Goal: Find specific page/section: Find specific page/section

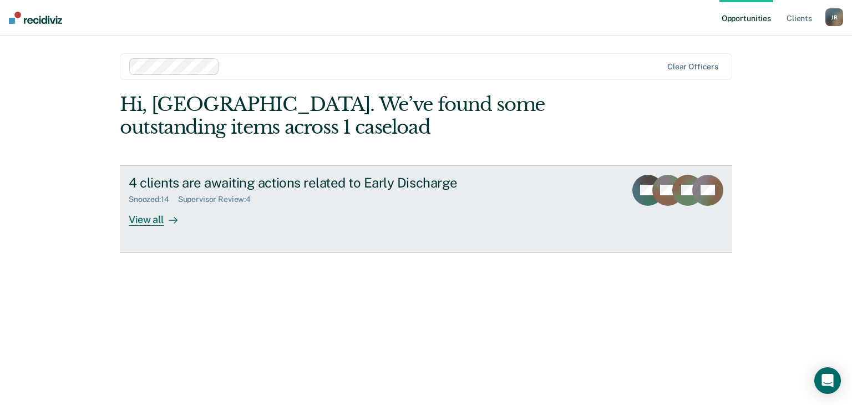
click at [151, 223] on div "View all" at bounding box center [160, 215] width 62 height 22
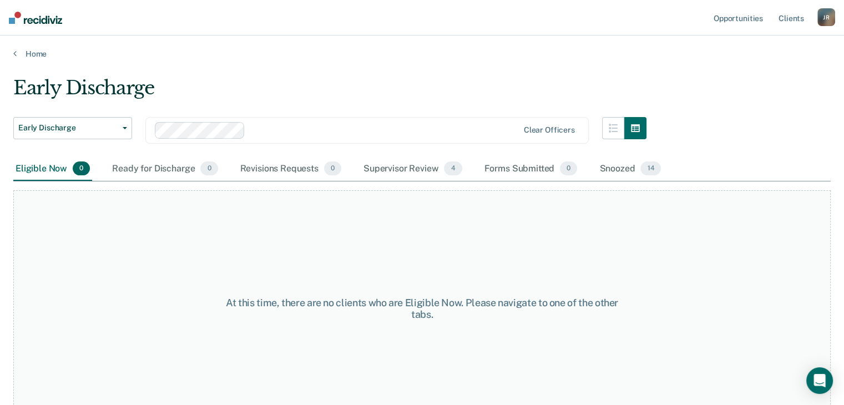
click at [42, 166] on div "Eligible Now 0" at bounding box center [52, 169] width 79 height 24
click at [124, 169] on div "Ready for Discharge 0" at bounding box center [165, 169] width 110 height 24
click at [42, 164] on div "Eligible Now 0" at bounding box center [52, 169] width 79 height 24
click at [14, 51] on icon at bounding box center [14, 53] width 3 height 9
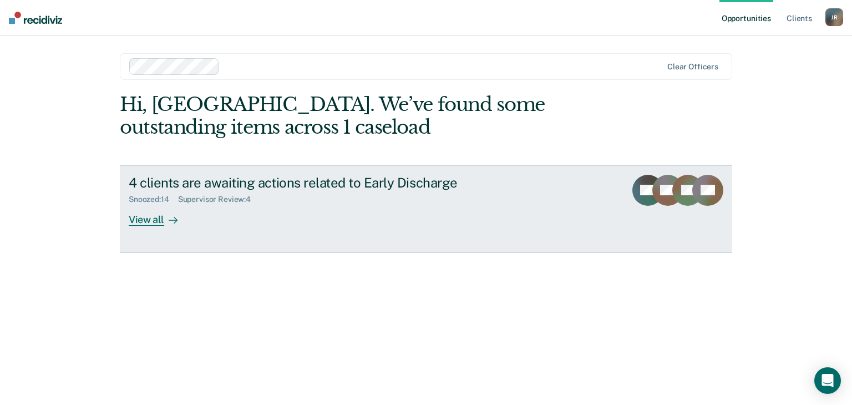
click at [153, 219] on div "View all" at bounding box center [160, 215] width 62 height 22
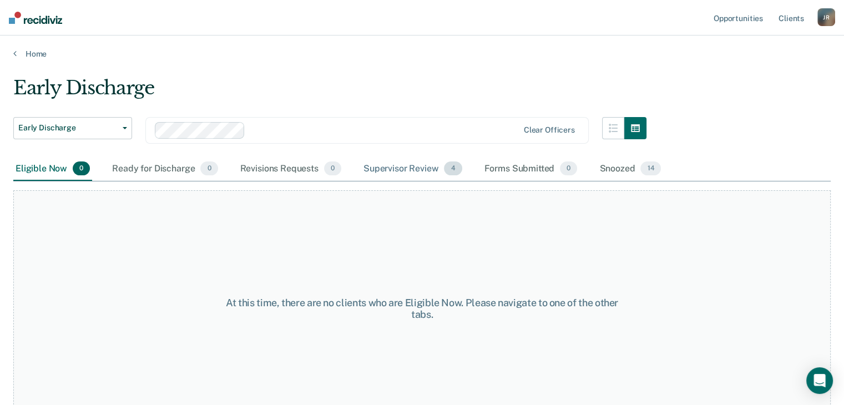
click at [386, 169] on div "Supervisor Review 4" at bounding box center [412, 169] width 103 height 24
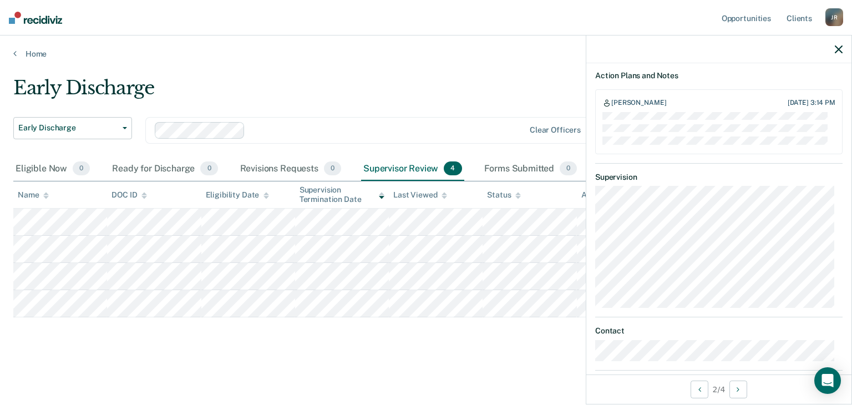
scroll to position [461, 0]
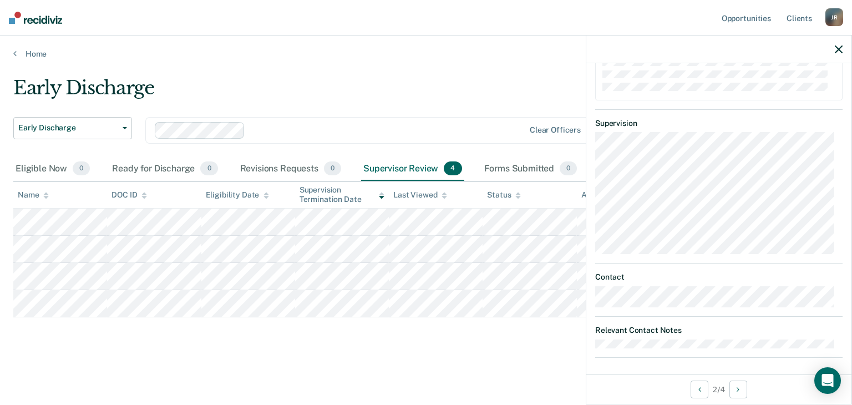
click at [840, 51] on icon "button" at bounding box center [839, 49] width 8 height 8
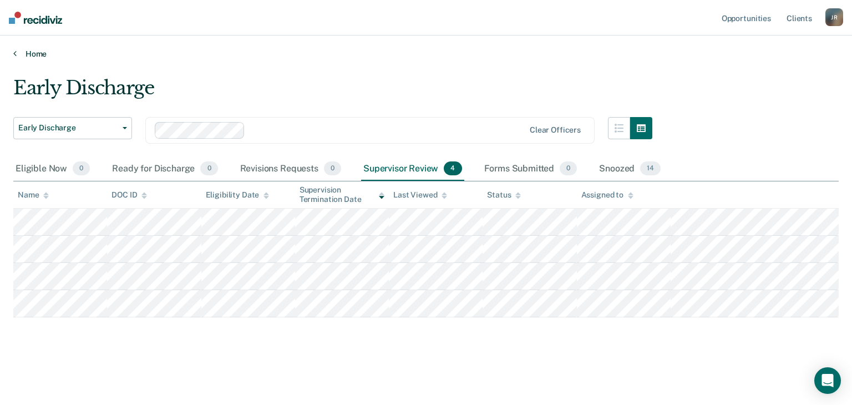
click at [36, 55] on link "Home" at bounding box center [426, 54] width 826 height 10
